Goal: Task Accomplishment & Management: Manage account settings

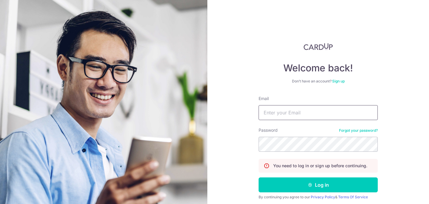
click at [285, 107] on input "Email" at bounding box center [318, 112] width 119 height 15
type input "[EMAIL_ADDRESS][DOMAIN_NAME]"
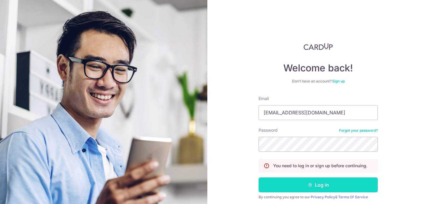
click at [314, 182] on button "Log in" at bounding box center [318, 184] width 119 height 15
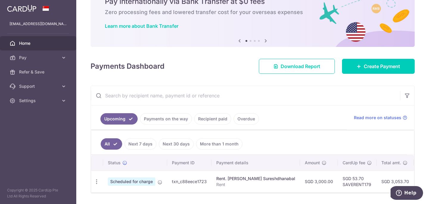
scroll to position [47, 0]
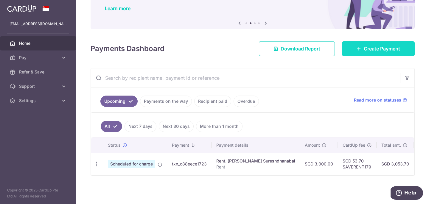
click at [373, 48] on span "Create Payment" at bounding box center [382, 48] width 36 height 7
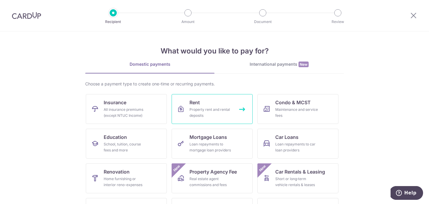
click at [221, 111] on div "Property rent and rental deposits" at bounding box center [211, 112] width 43 height 12
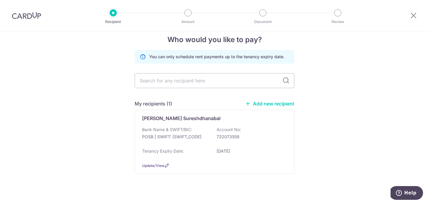
scroll to position [16, 0]
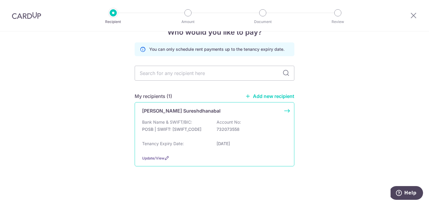
click at [227, 113] on div "[PERSON_NAME] Sureshdhanabal" at bounding box center [211, 110] width 138 height 7
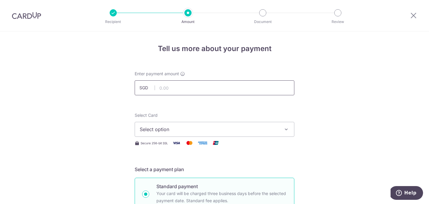
click at [215, 88] on input "text" at bounding box center [215, 87] width 160 height 15
type input "3,000.00"
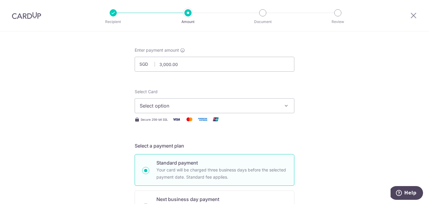
scroll to position [31, 0]
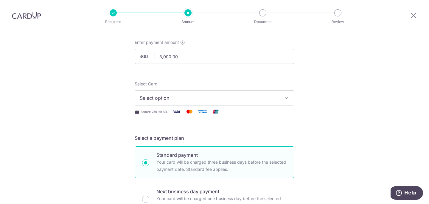
click at [273, 96] on span "Select option" at bounding box center [209, 97] width 139 height 7
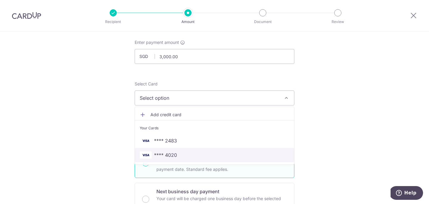
click at [176, 156] on span "**** 4020" at bounding box center [165, 154] width 23 height 7
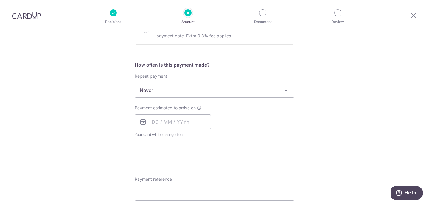
scroll to position [202, 0]
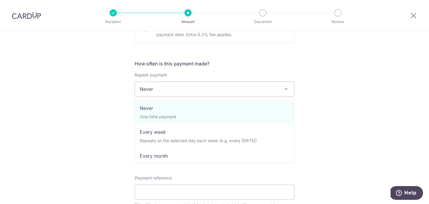
click at [252, 89] on span "Never" at bounding box center [214, 89] width 159 height 14
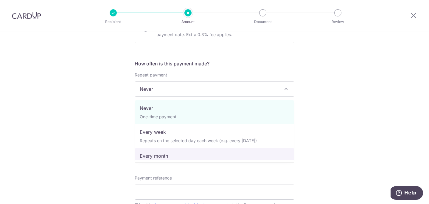
select select "3"
type input "12/10/2025"
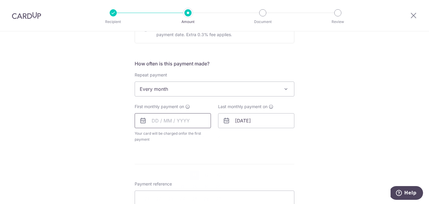
click at [154, 120] on input "text" at bounding box center [173, 120] width 76 height 15
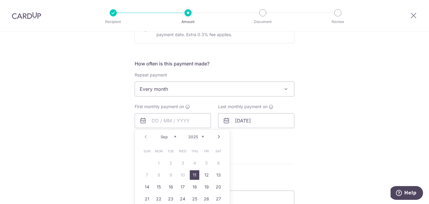
click at [154, 139] on div "Prev Next Sep Oct Nov Dec 2025 2026 2027 2028 2029 2030 2031 2032 2033 2034 2035" at bounding box center [182, 136] width 95 height 14
click at [221, 136] on link "Next" at bounding box center [218, 136] width 7 height 7
click at [143, 185] on link "12" at bounding box center [147, 187] width 10 height 10
type input "12/10/2025"
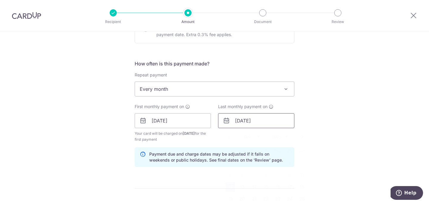
click at [245, 120] on input "12/10/2025" at bounding box center [256, 120] width 76 height 15
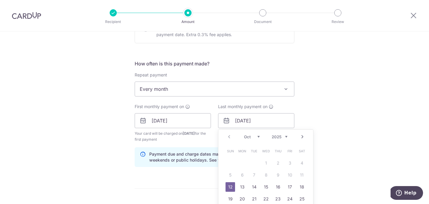
click at [277, 135] on select "2025 2026 2027 2028 2029 2030 2031 2032 2033 2034 2035" at bounding box center [280, 136] width 16 height 5
click at [229, 137] on link "Prev" at bounding box center [229, 136] width 7 height 7
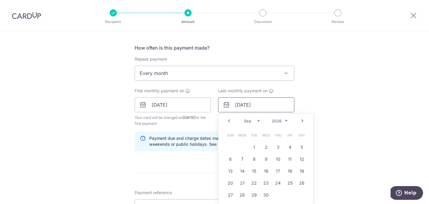
scroll to position [220, 0]
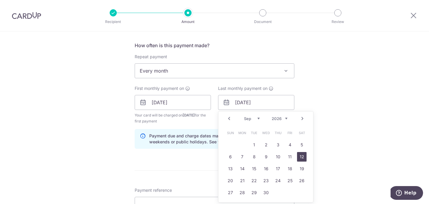
click at [301, 159] on link "12" at bounding box center [302, 157] width 10 height 10
type input "12/09/2026"
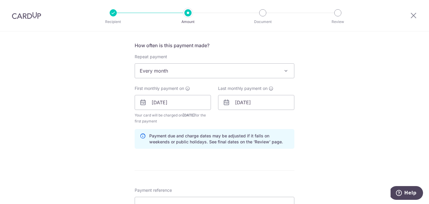
click at [325, 129] on div "Tell us more about your payment Enter payment amount SGD 3,000.00 3000.00 Selec…" at bounding box center [214, 96] width 429 height 570
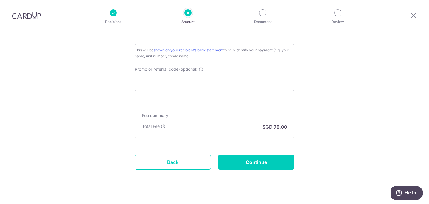
scroll to position [397, 0]
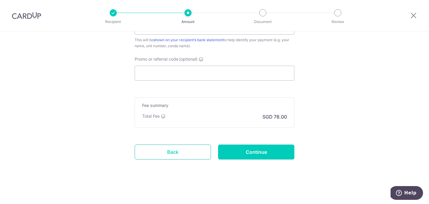
click at [183, 149] on link "Back" at bounding box center [173, 151] width 76 height 15
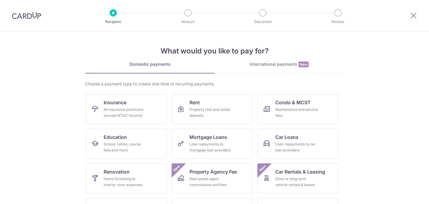
click at [32, 15] on img at bounding box center [26, 15] width 29 height 7
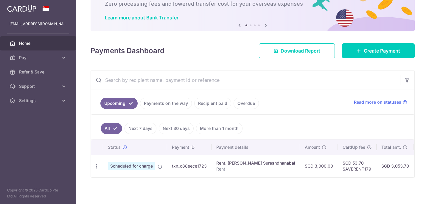
scroll to position [40, 0]
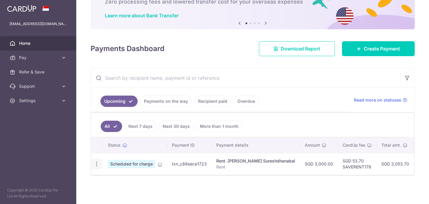
click at [97, 165] on icon "button" at bounding box center [97, 164] width 6 height 6
click at [124, 179] on span "Update payment" at bounding box center [128, 179] width 41 height 7
radio input "true"
type input "3,000.00"
type input "[DATE]"
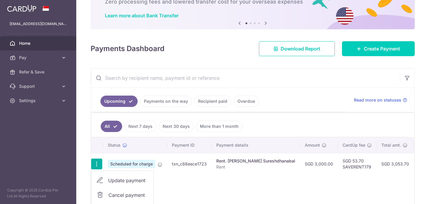
type input "Rent"
type input "SAVERENT179"
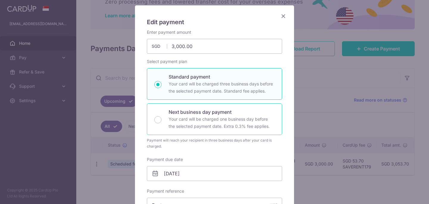
scroll to position [39, 0]
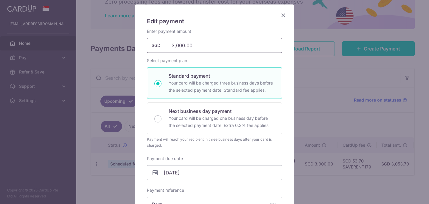
click at [236, 45] on input "3,000.00" at bounding box center [214, 45] width 135 height 15
type input "2,061.00"
click at [285, 58] on div "Edit payment By clicking apply, you will make changes to all payments to Venkat…" at bounding box center [214, 202] width 159 height 397
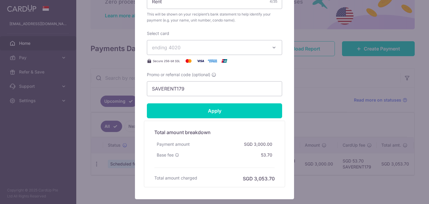
scroll to position [249, 0]
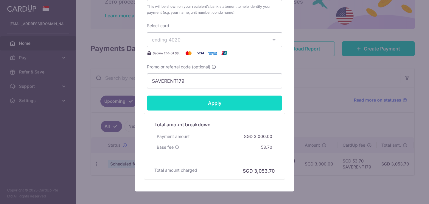
click at [221, 108] on input "Apply" at bounding box center [214, 102] width 135 height 15
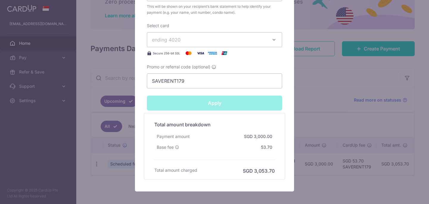
type input "Successfully Applied"
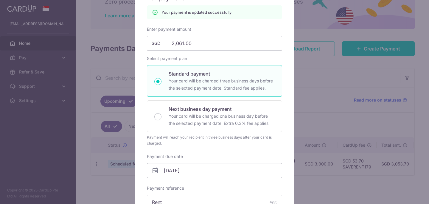
scroll to position [0, 0]
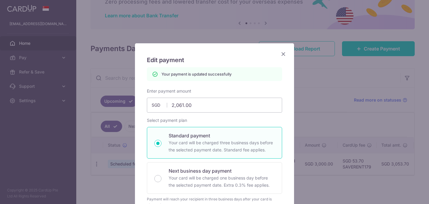
click at [284, 56] on icon "Close" at bounding box center [283, 53] width 7 height 7
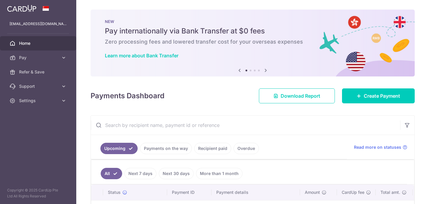
scroll to position [47, 0]
